Goal: Task Accomplishment & Management: Manage account settings

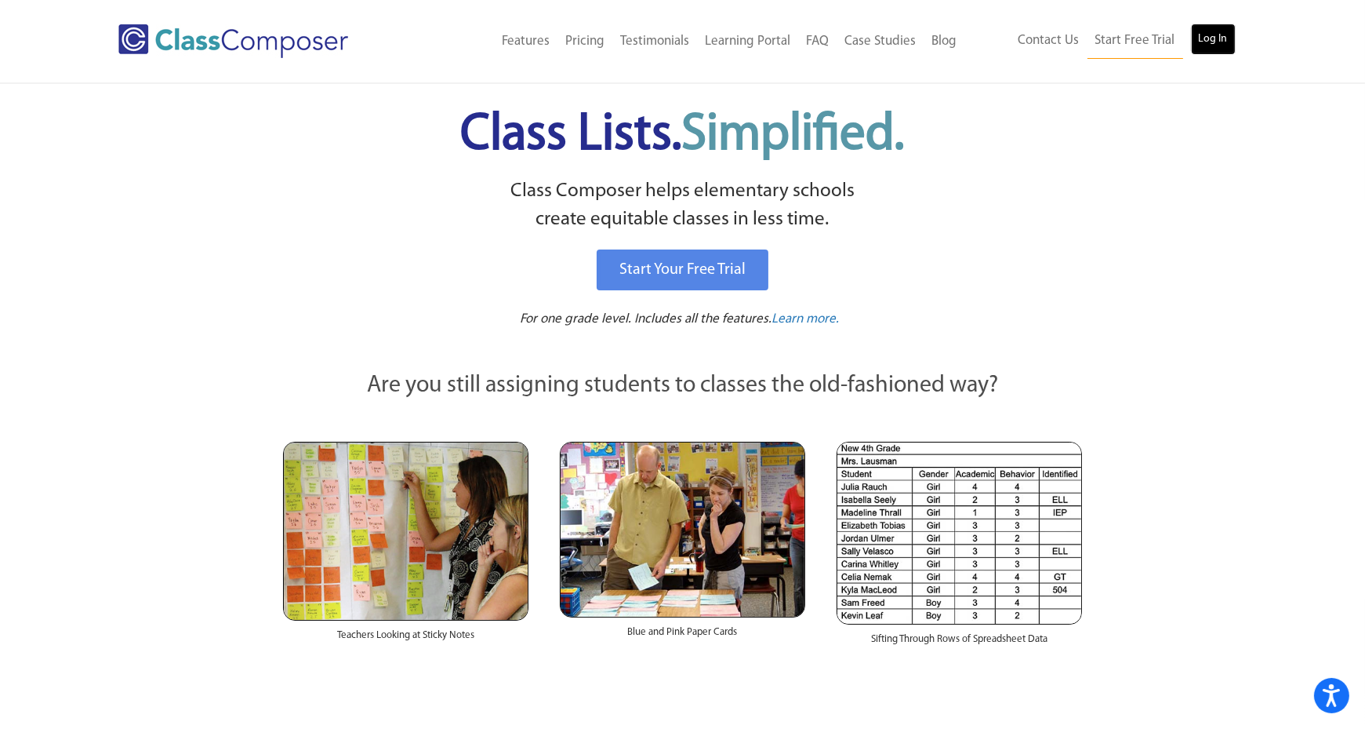
click at [1215, 40] on link "Log In" at bounding box center [1213, 39] width 45 height 31
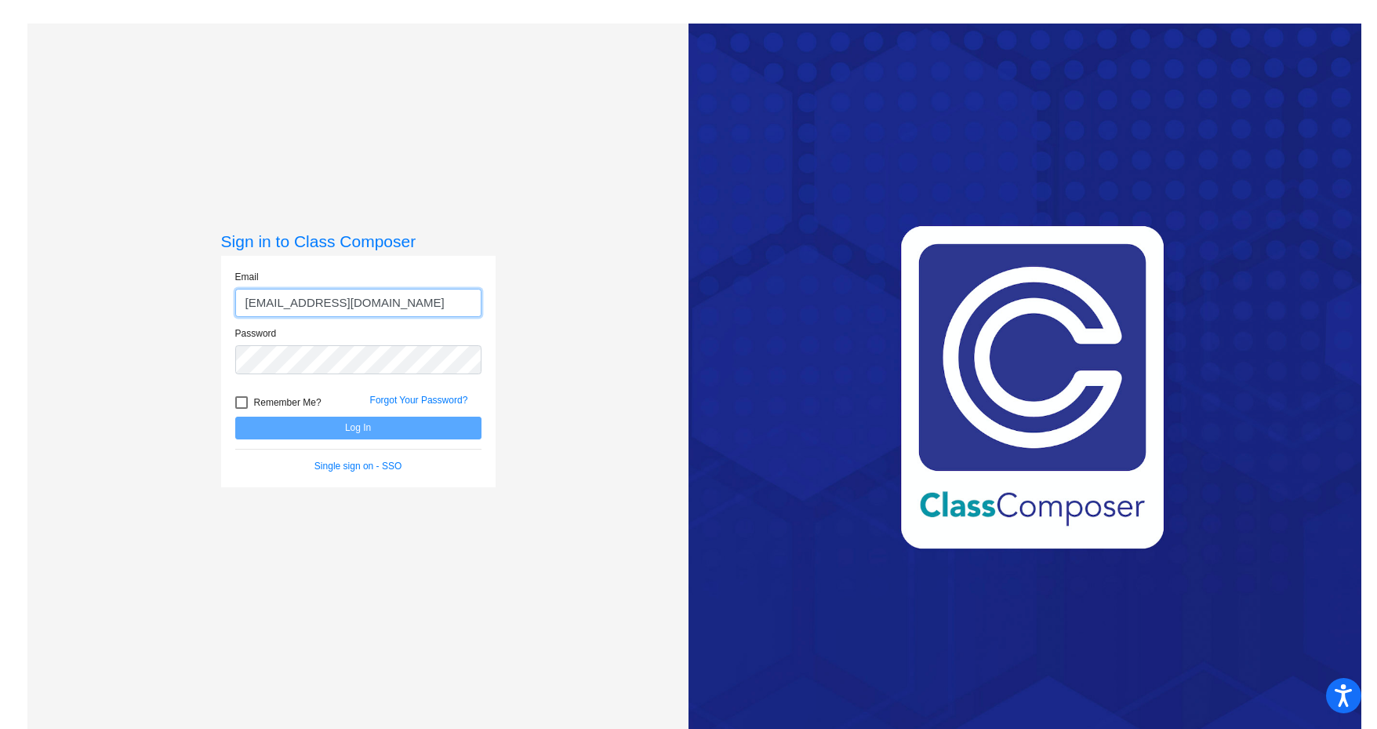
type input "[EMAIL_ADDRESS][DOMAIN_NAME]"
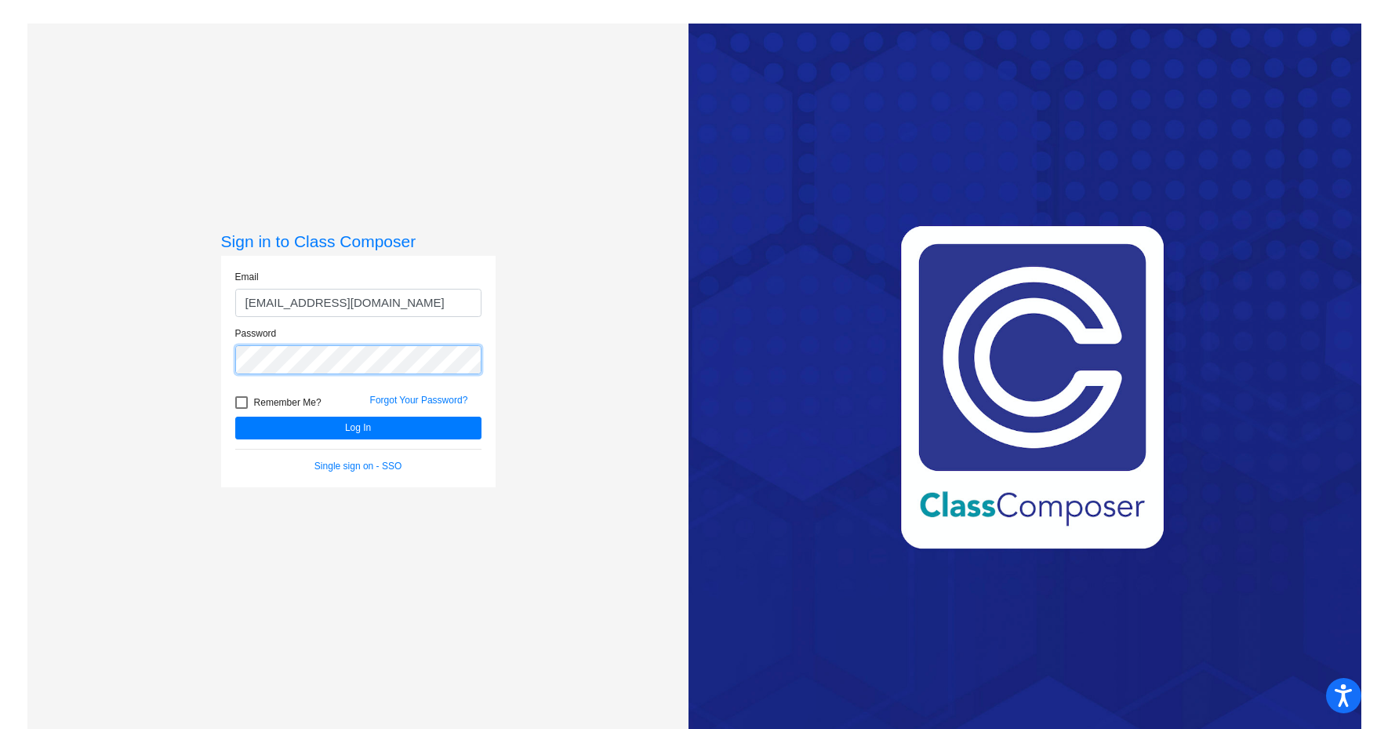
click at [235, 416] on button "Log In" at bounding box center [358, 427] width 246 height 23
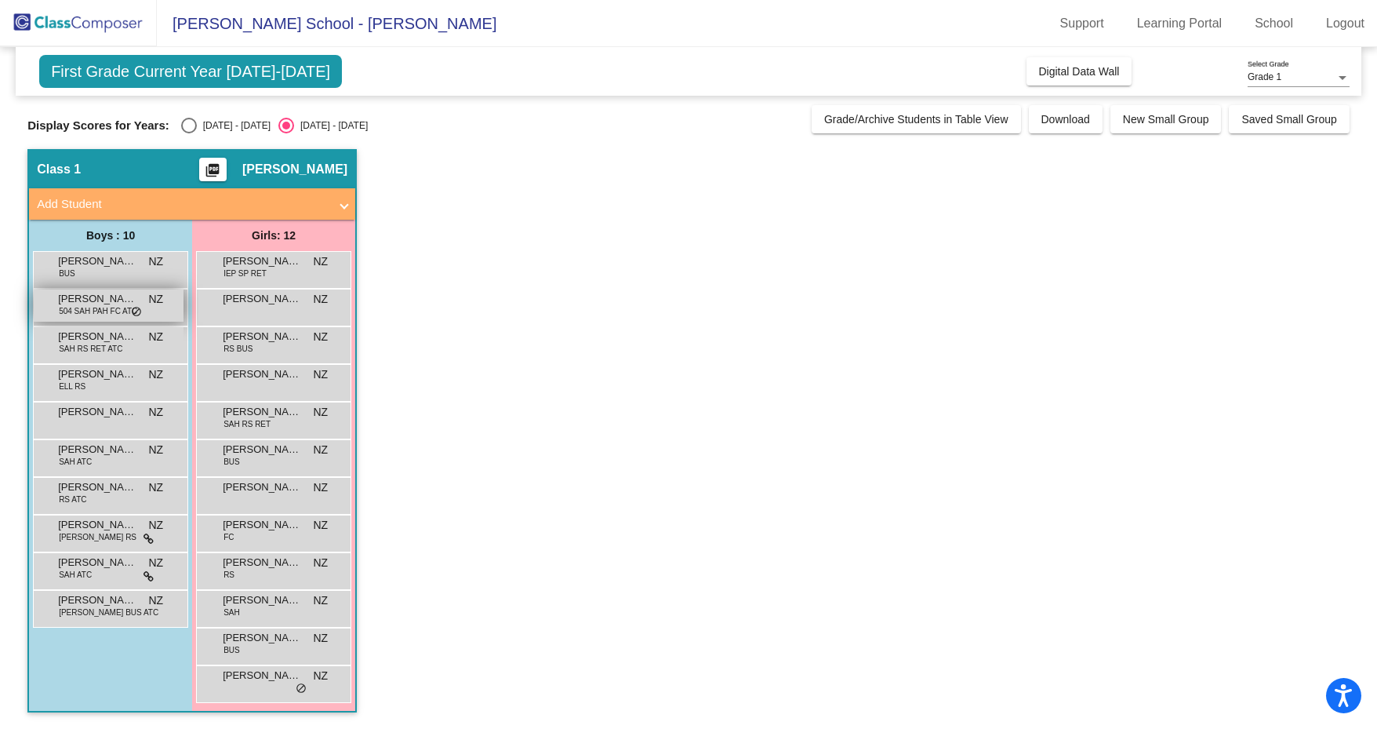
click at [111, 296] on span "[PERSON_NAME]" at bounding box center [97, 299] width 78 height 16
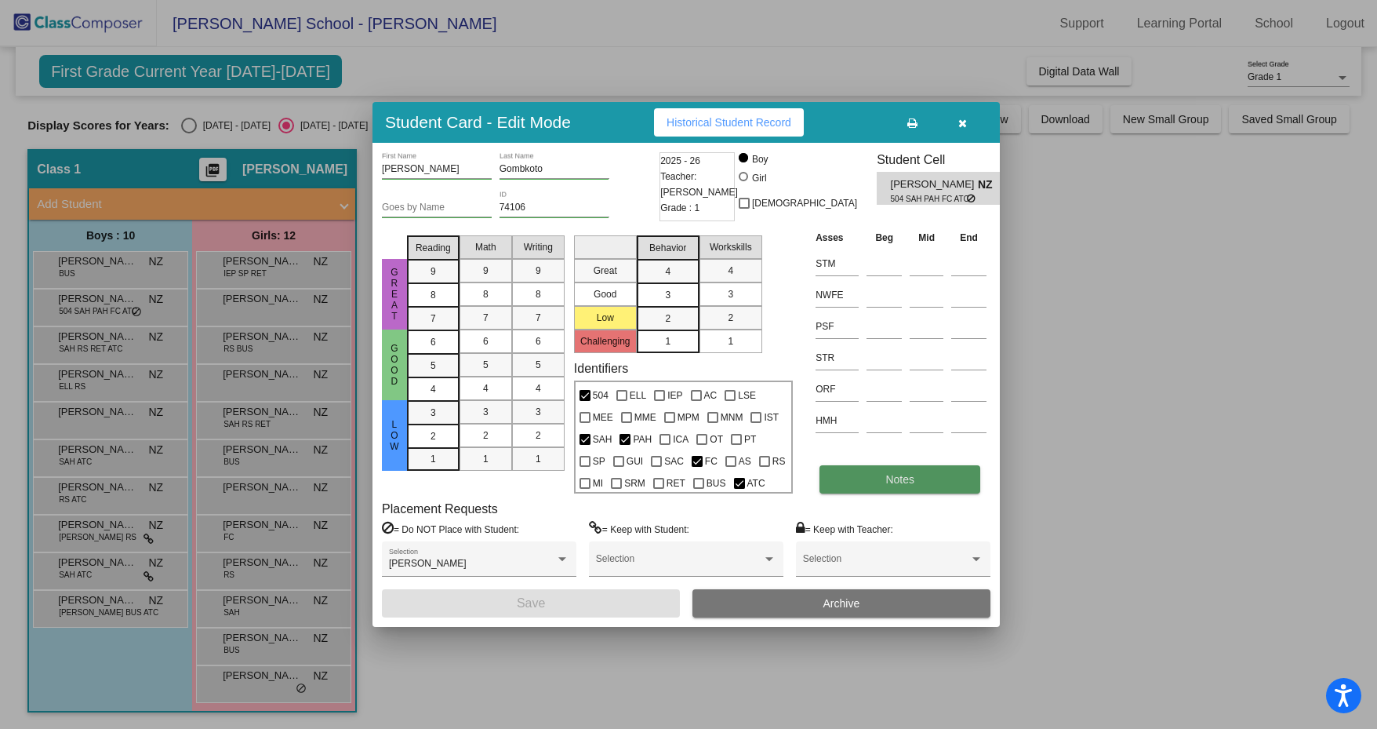
click at [876, 466] on button "Notes" at bounding box center [900, 479] width 161 height 28
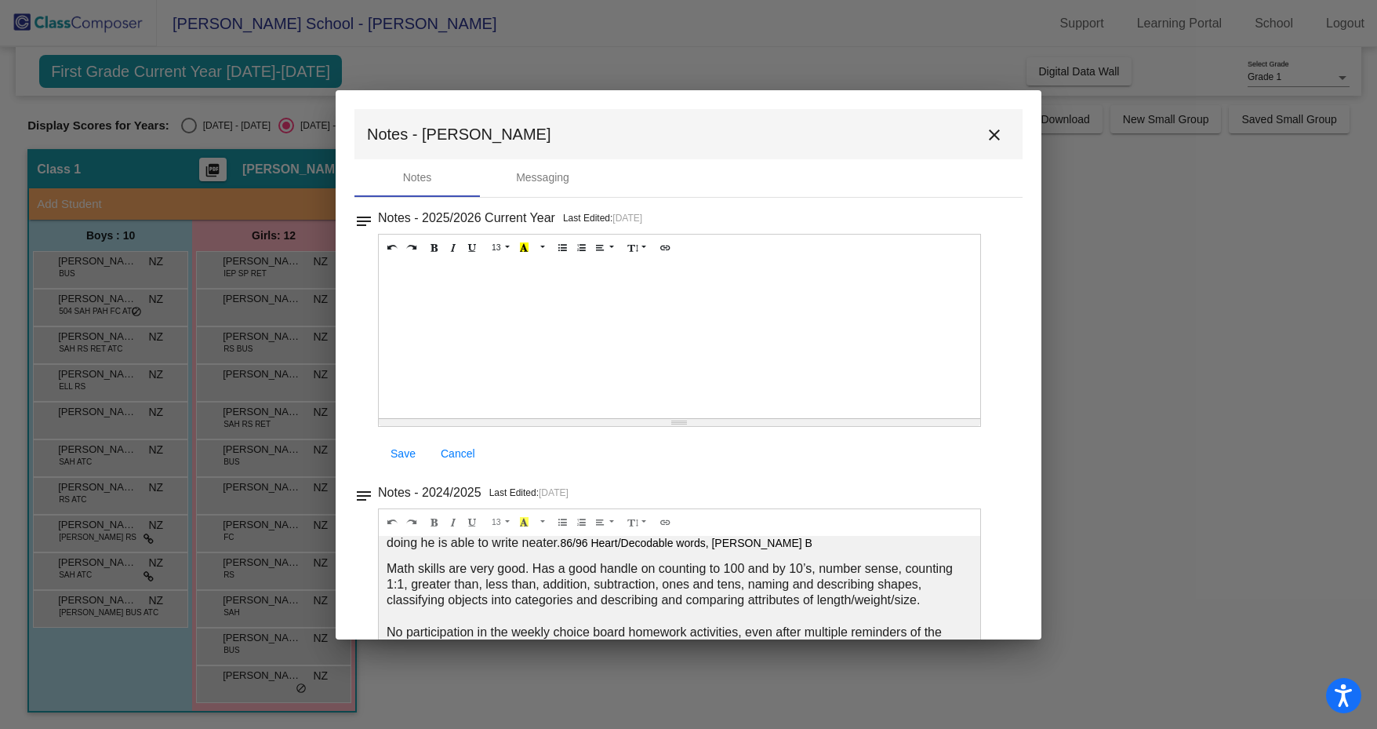
click at [988, 136] on mat-icon "close" at bounding box center [994, 134] width 19 height 19
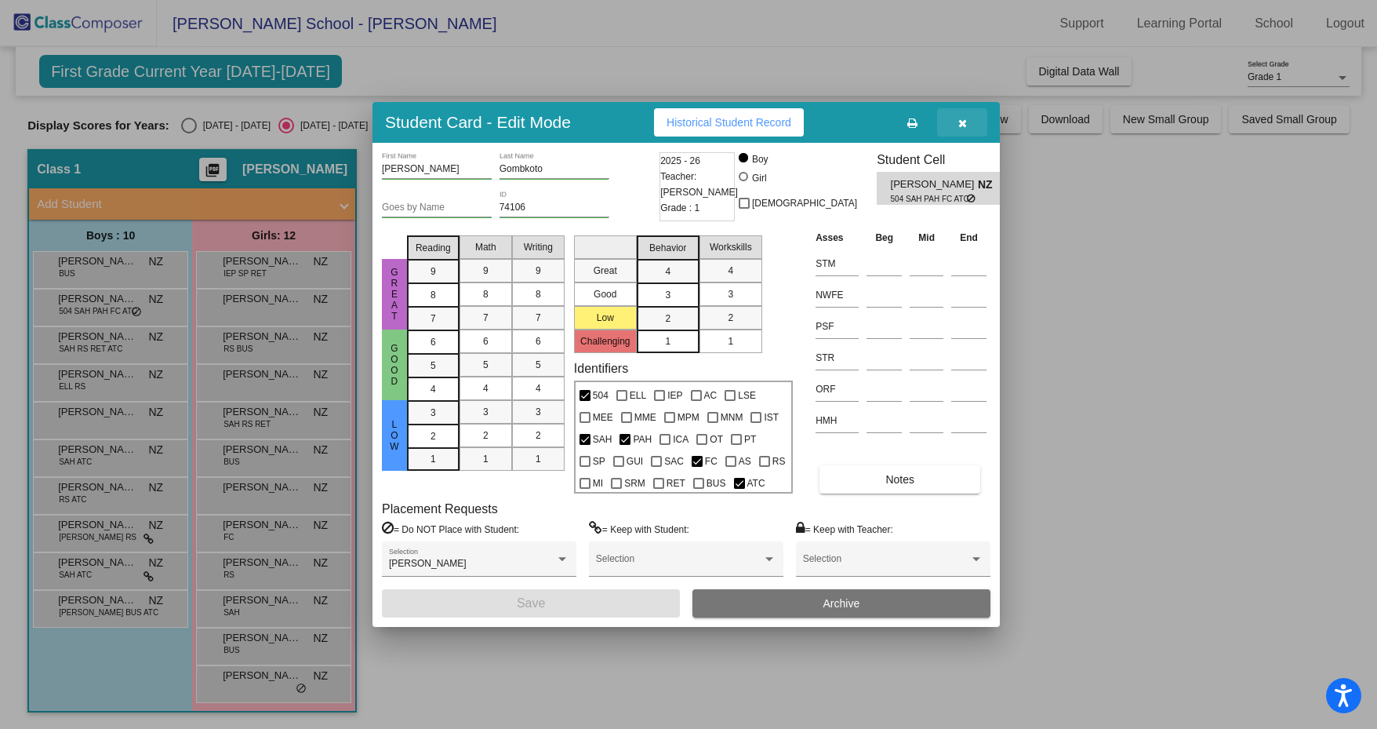
click at [954, 125] on button "button" at bounding box center [962, 122] width 50 height 28
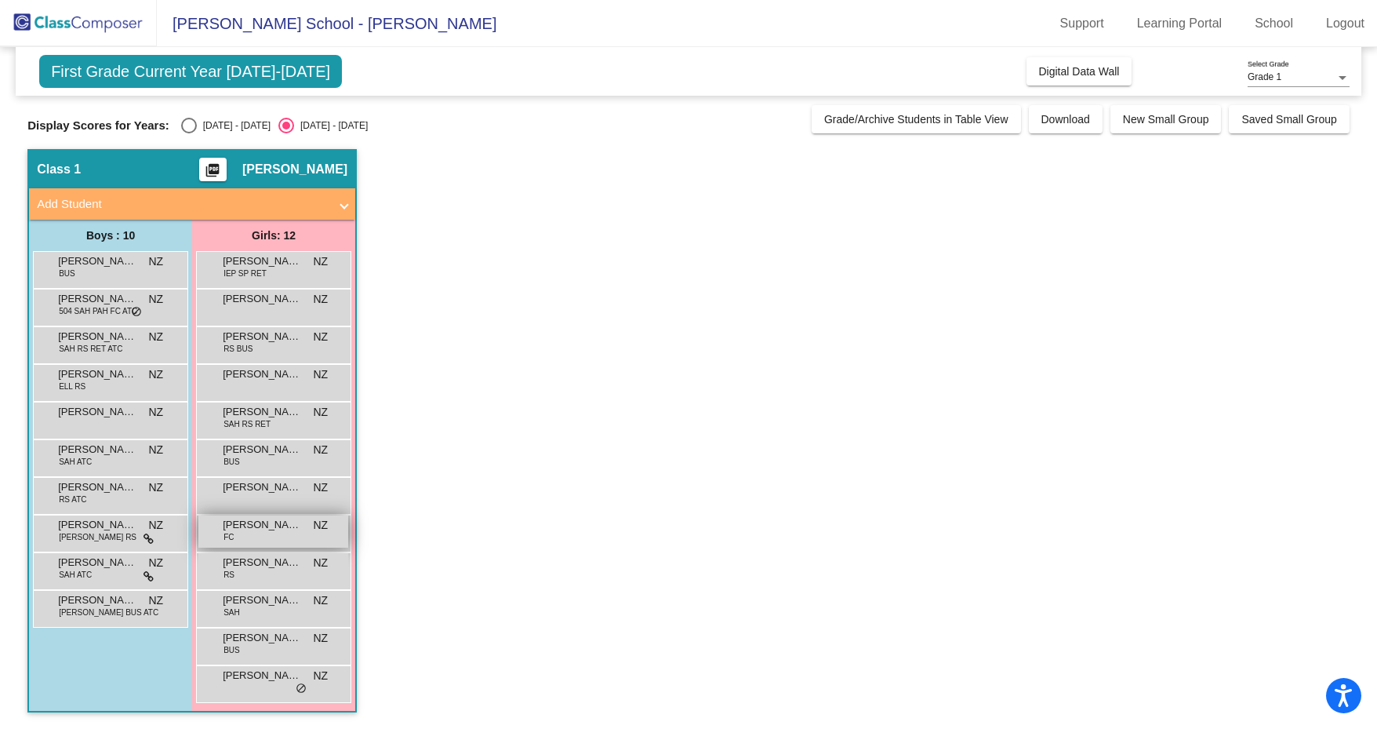
click at [289, 537] on div "[PERSON_NAME] FC NZ lock do_not_disturb_alt" at bounding box center [273, 531] width 150 height 32
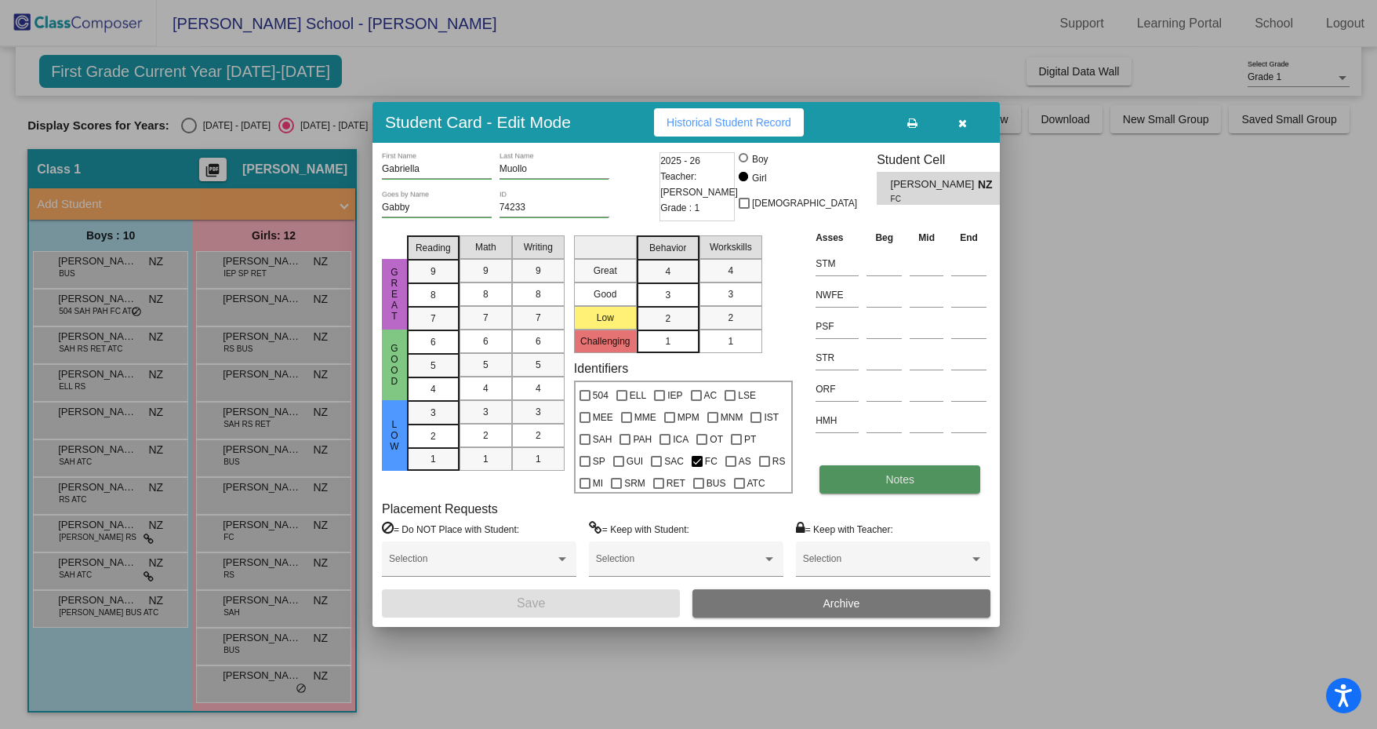
click at [877, 475] on button "Notes" at bounding box center [900, 479] width 161 height 28
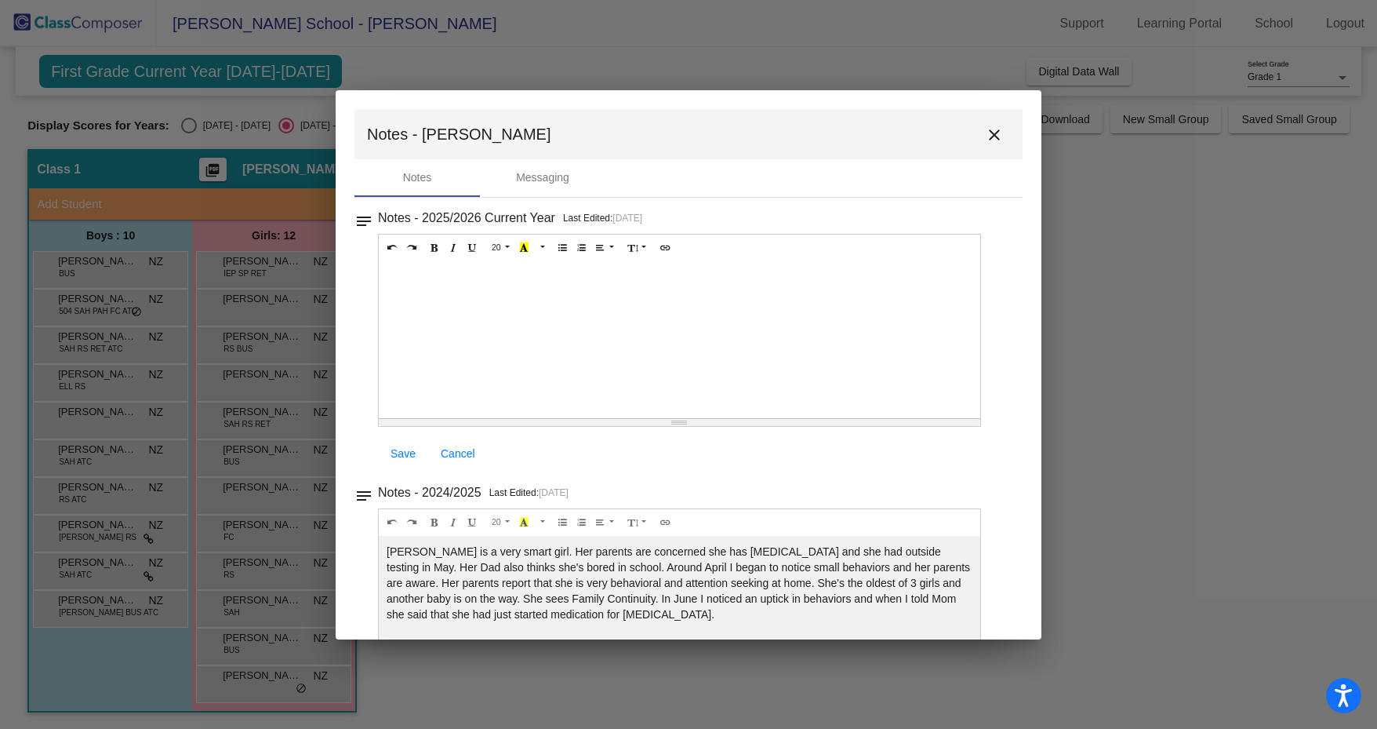
click at [985, 138] on mat-icon "close" at bounding box center [994, 134] width 19 height 19
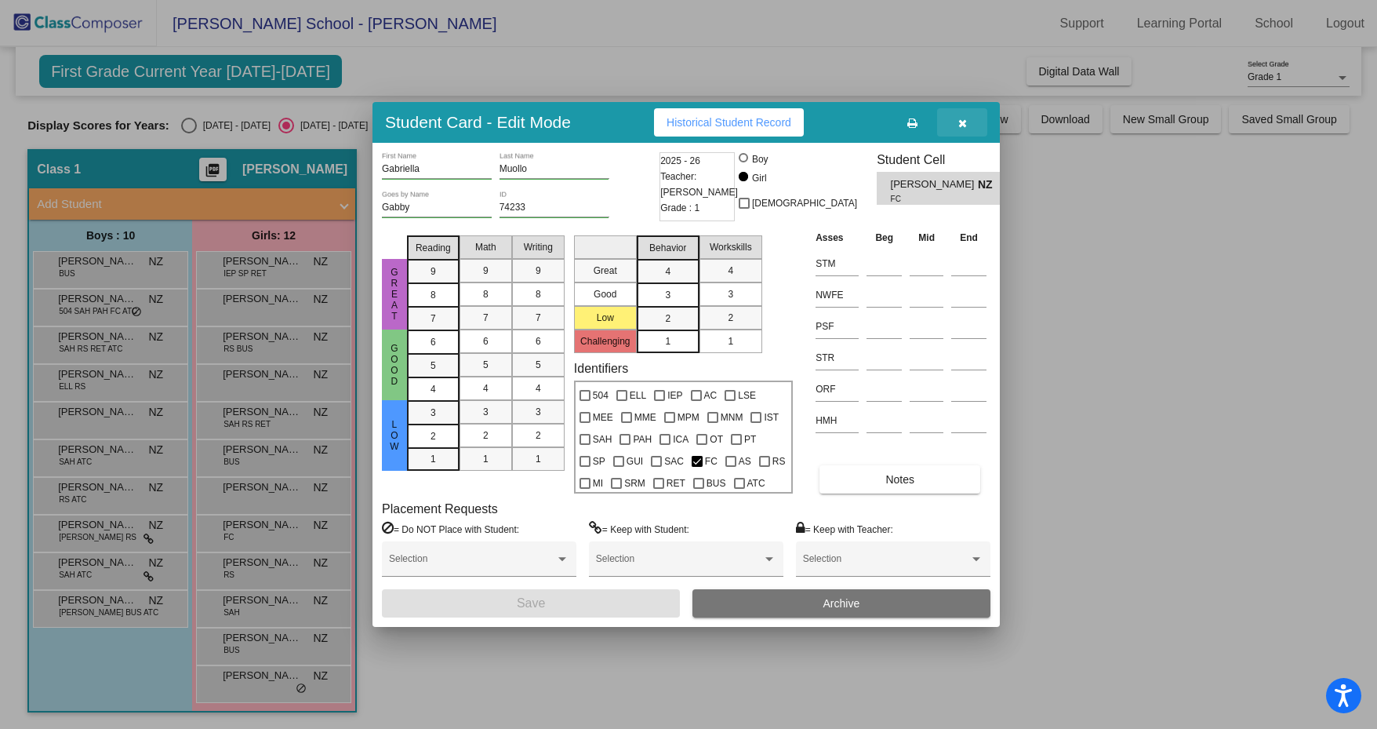
click at [958, 115] on button "button" at bounding box center [962, 122] width 50 height 28
